Goal: Check status

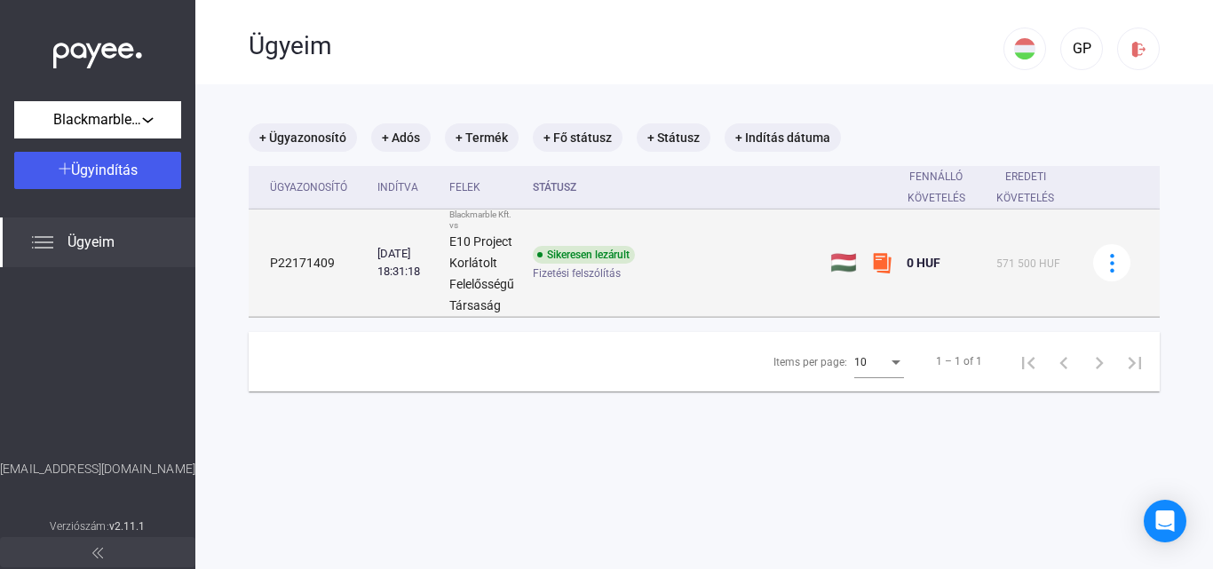
click at [751, 267] on div "Fizetési felszólítás" at bounding box center [674, 273] width 283 height 13
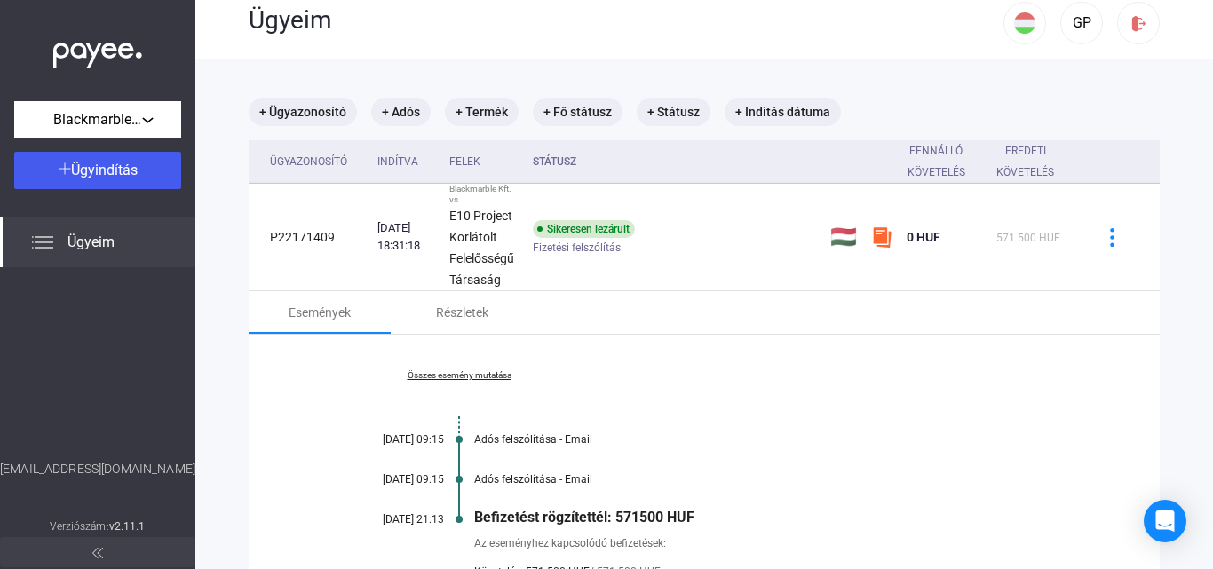
scroll to position [25, 0]
click at [495, 378] on link "Összes esemény mutatása" at bounding box center [458, 376] width 243 height 11
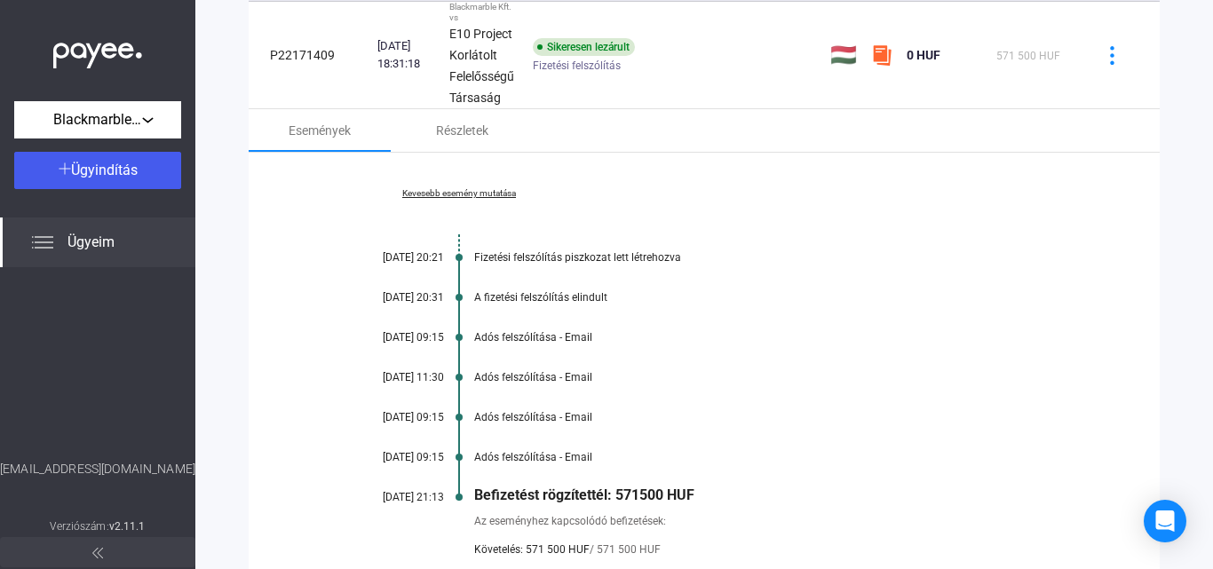
scroll to position [362, 0]
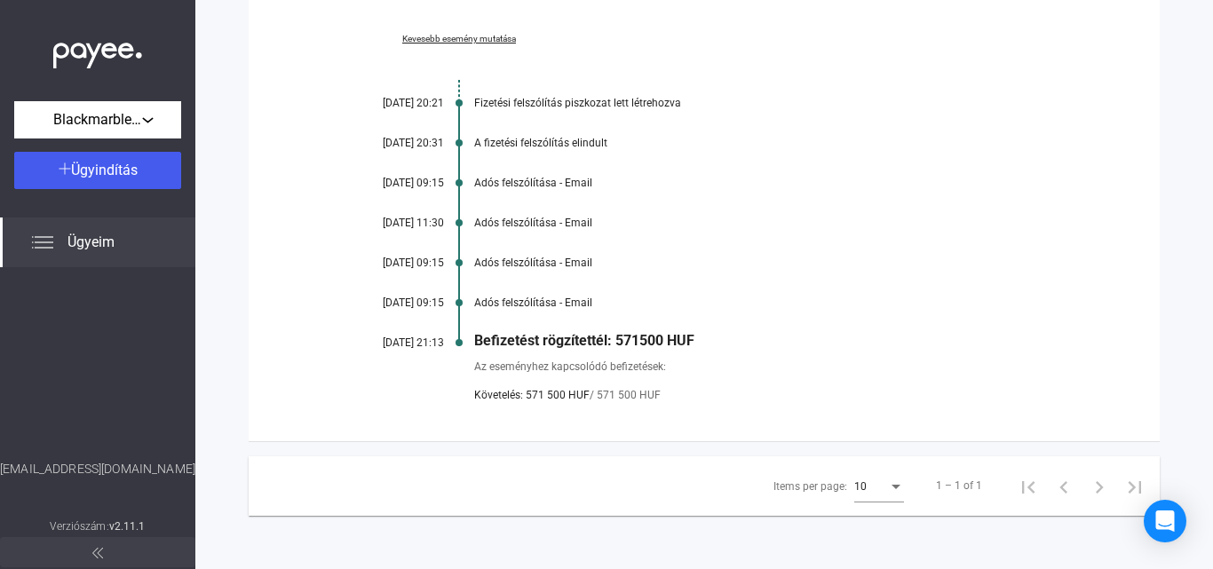
drag, startPoint x: 1212, startPoint y: -77, endPoint x: 1212, endPoint y: -52, distance: 24.9
